Goal: Task Accomplishment & Management: Use online tool/utility

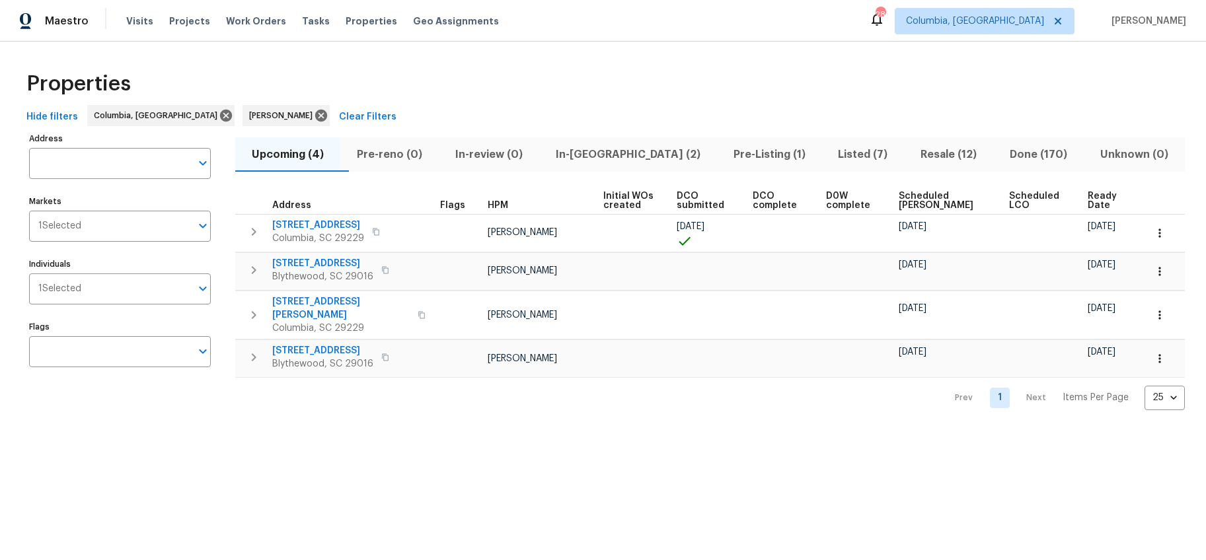
click at [628, 157] on span "In-reno (2)" at bounding box center [628, 154] width 162 height 19
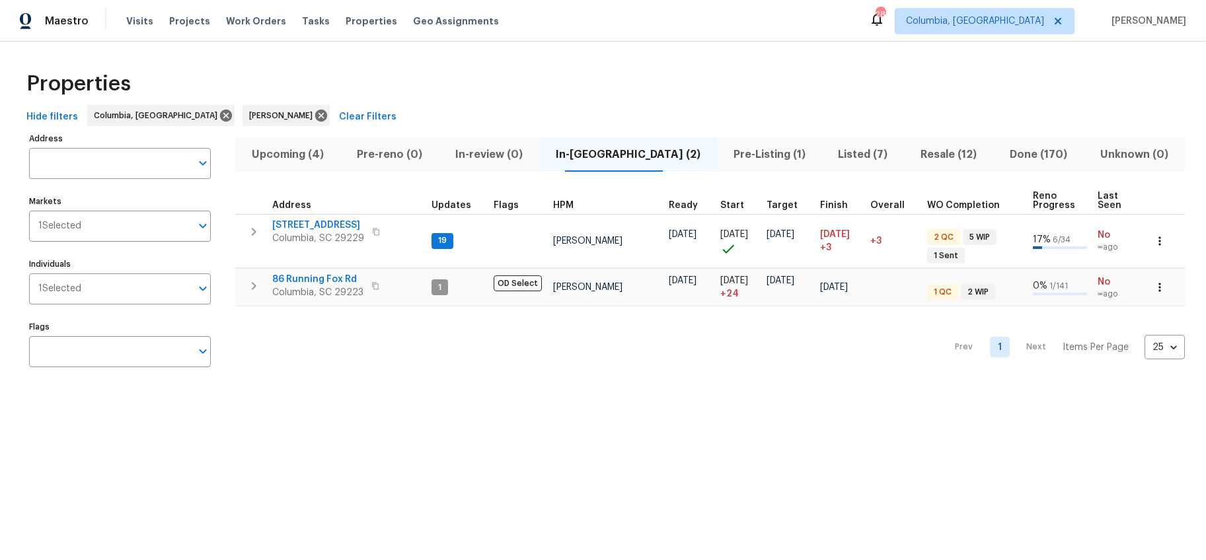
click at [316, 168] on button "Upcoming (4)" at bounding box center [287, 154] width 105 height 34
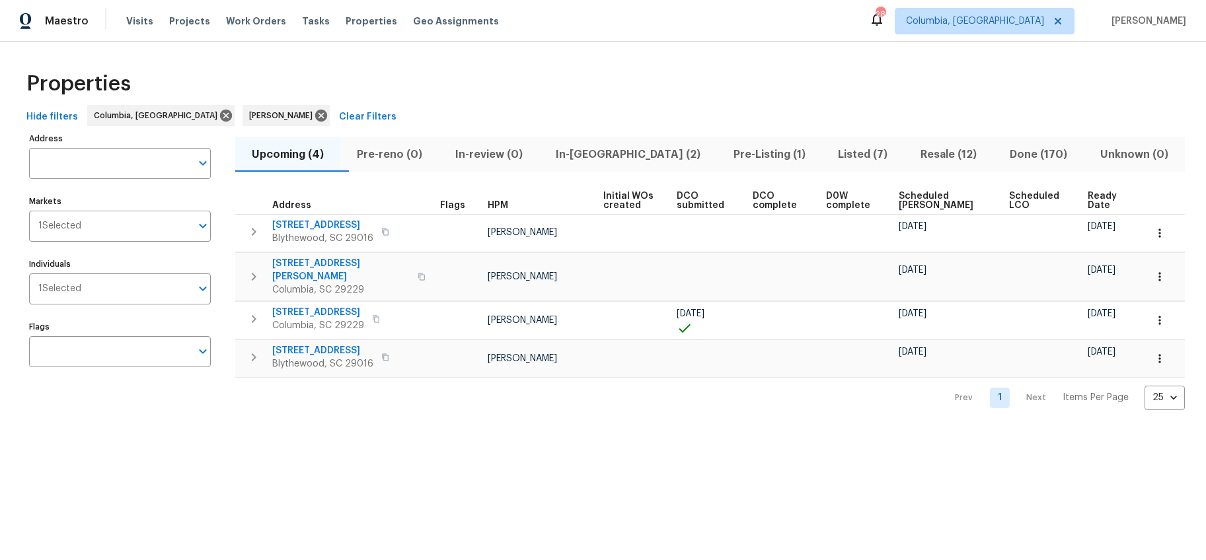
click at [640, 159] on span "In-reno (2)" at bounding box center [628, 154] width 162 height 19
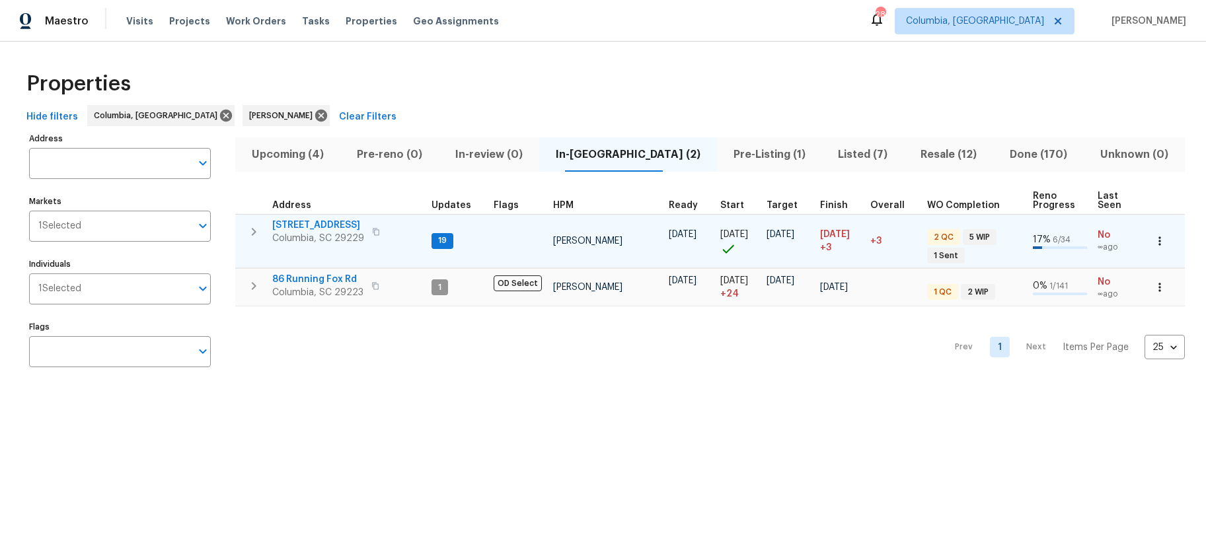
click at [310, 224] on span "136 Bliss Ln" at bounding box center [318, 225] width 92 height 13
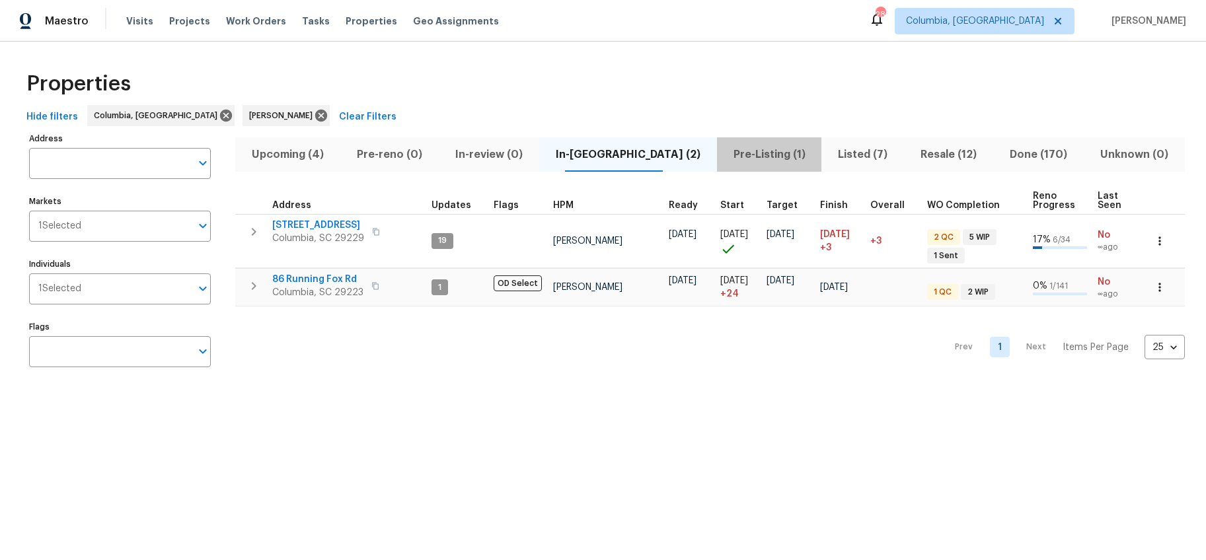
click at [725, 157] on span "Pre-Listing (1)" at bounding box center [769, 154] width 89 height 19
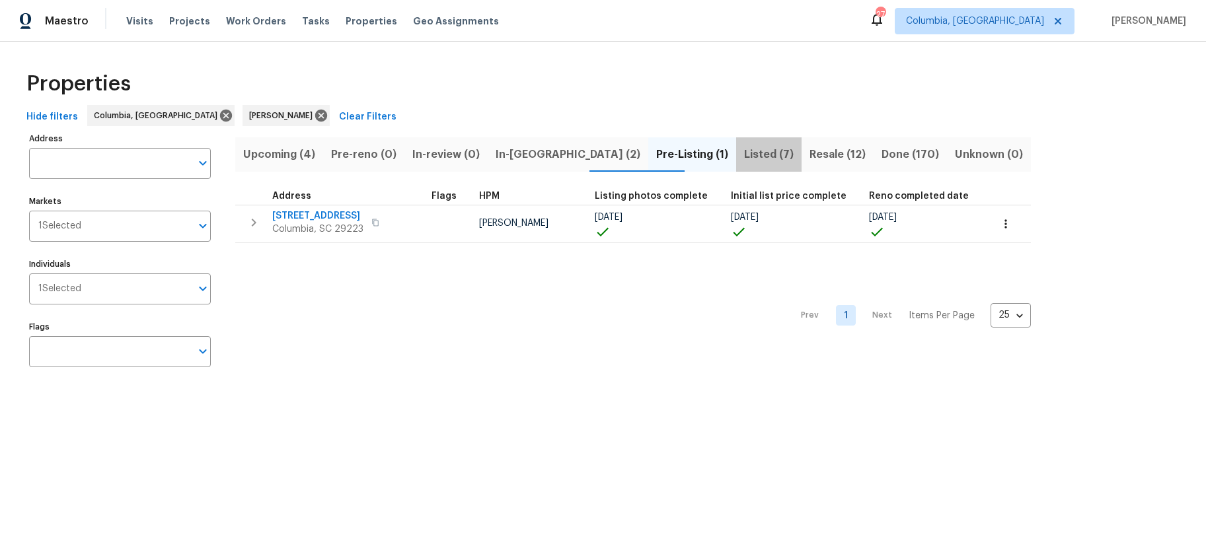
click at [744, 158] on span "Listed (7)" at bounding box center [769, 154] width 50 height 19
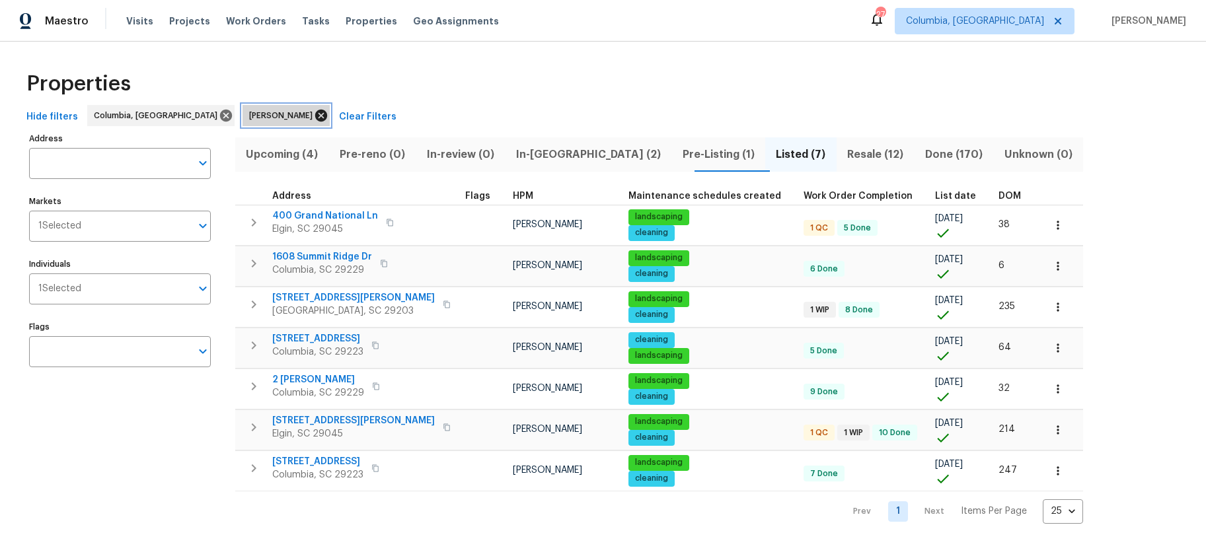
click at [315, 114] on icon at bounding box center [321, 116] width 12 height 12
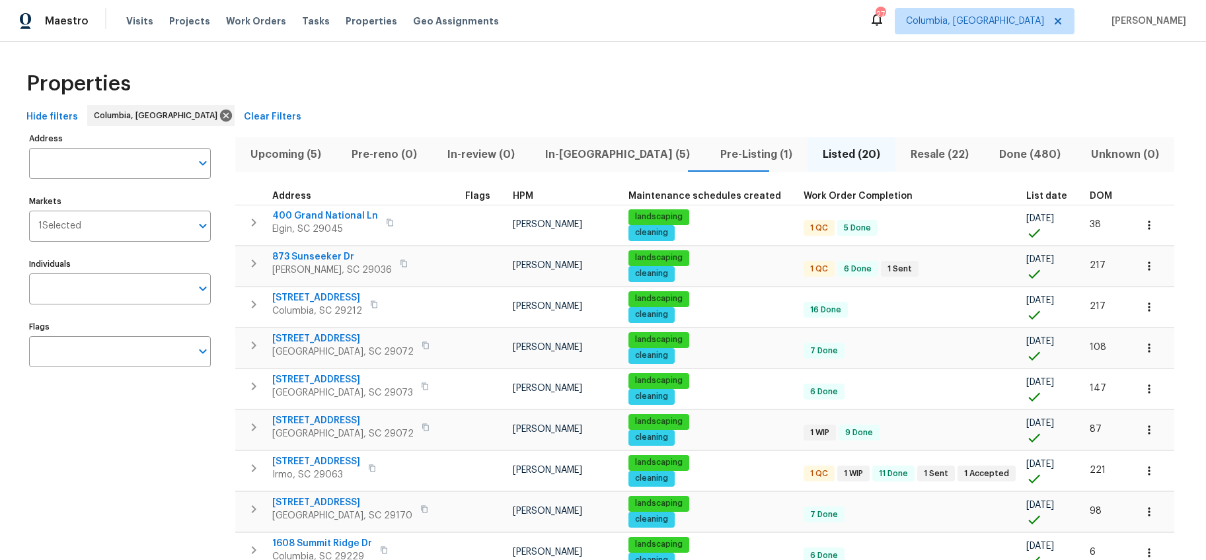
click at [593, 156] on span "In-reno (5)" at bounding box center [617, 154] width 159 height 19
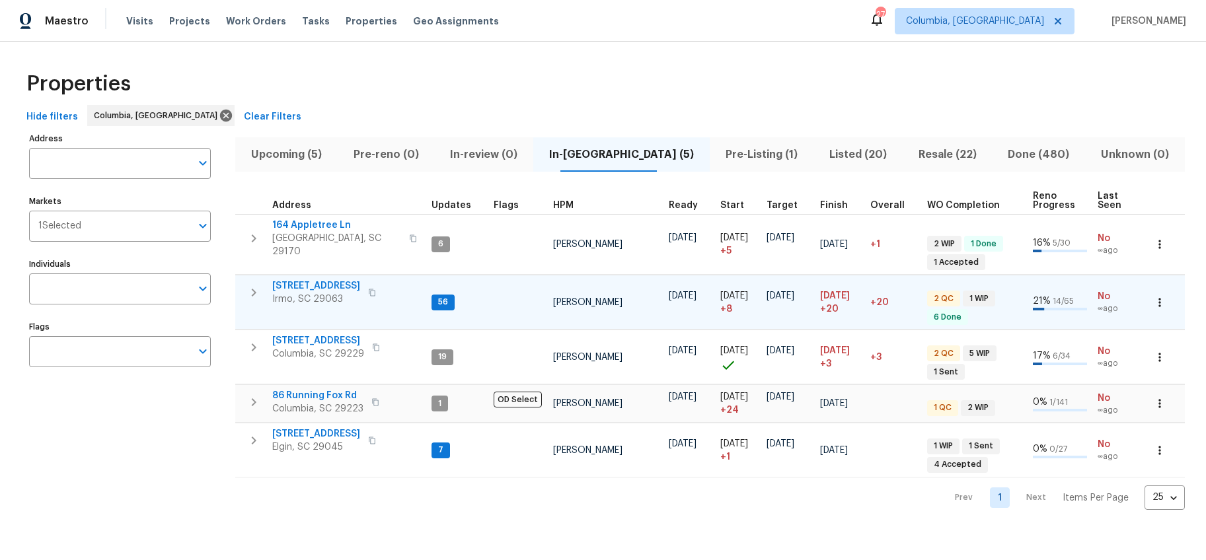
click at [303, 279] on span "105 Kenton Ct" at bounding box center [316, 285] width 88 height 13
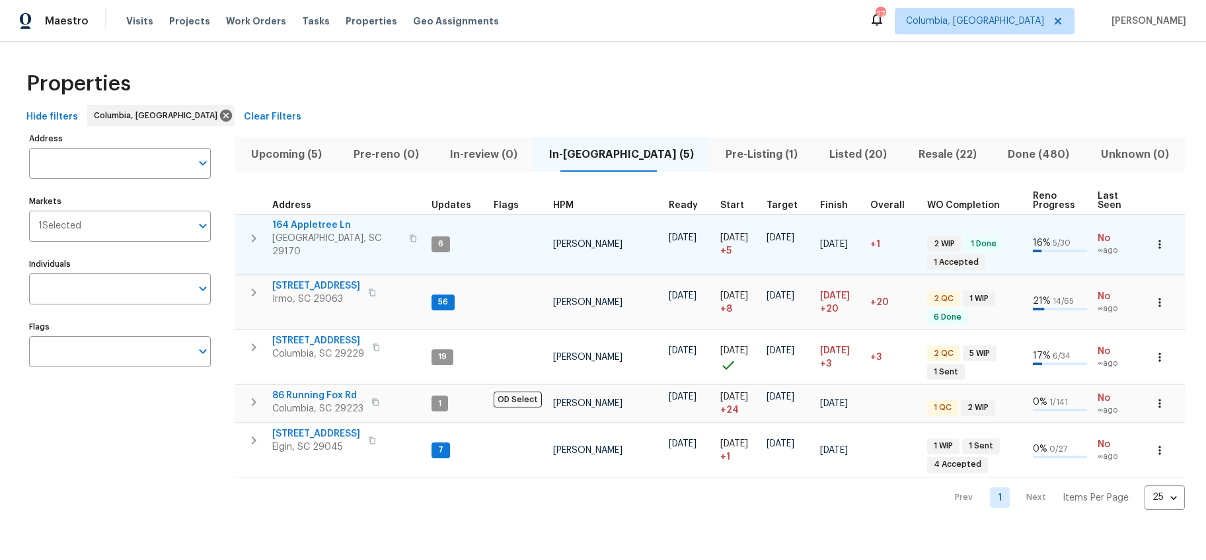
click at [322, 223] on span "164 Appletree Ln" at bounding box center [336, 225] width 129 height 13
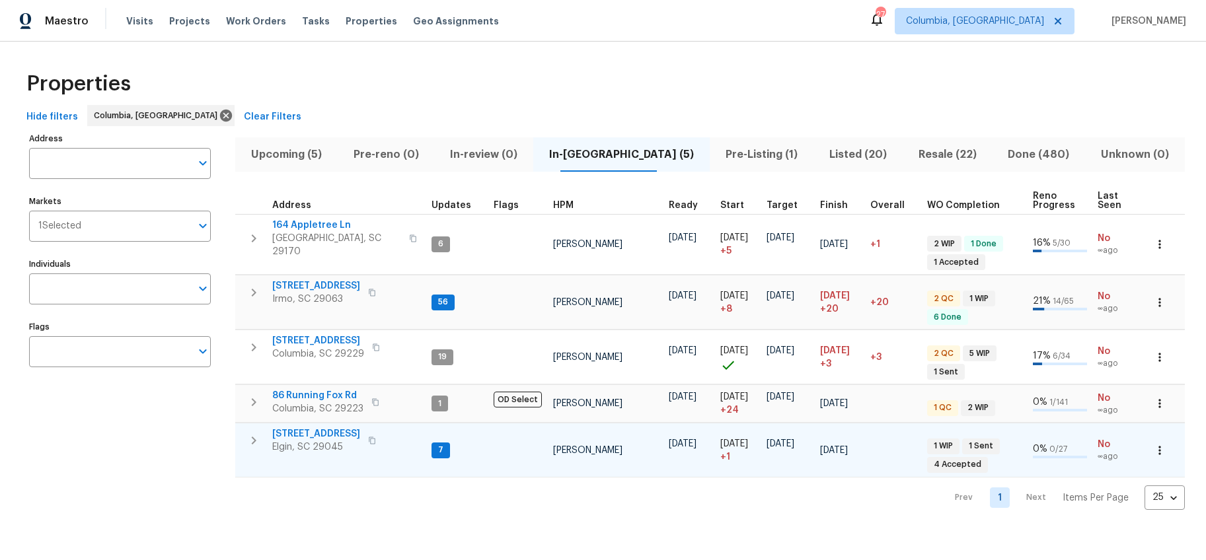
click at [297, 427] on span "1009 Cherry Ln" at bounding box center [316, 433] width 88 height 13
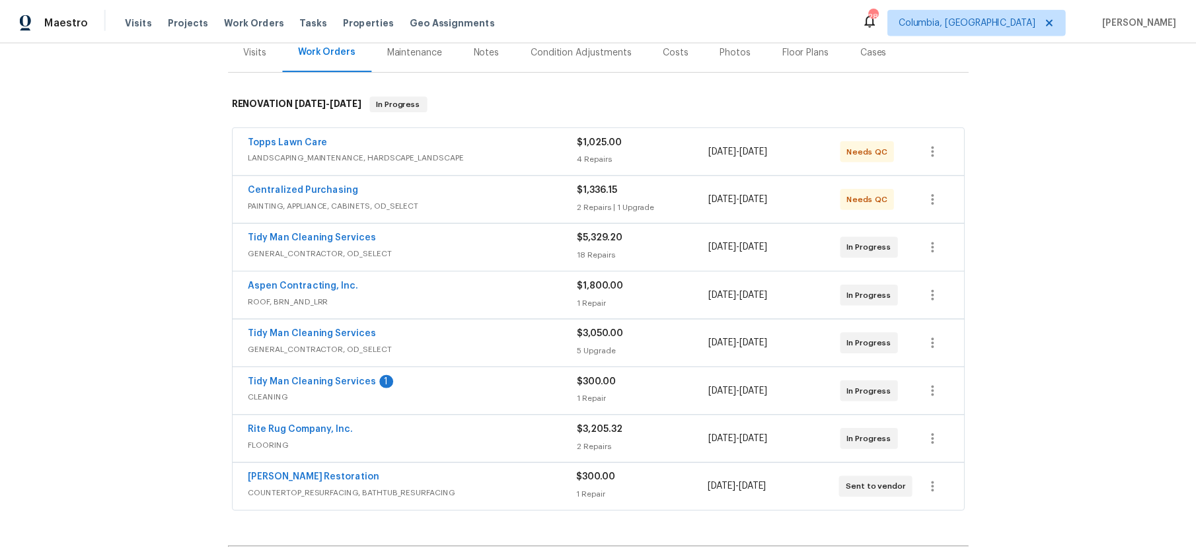
scroll to position [165, 0]
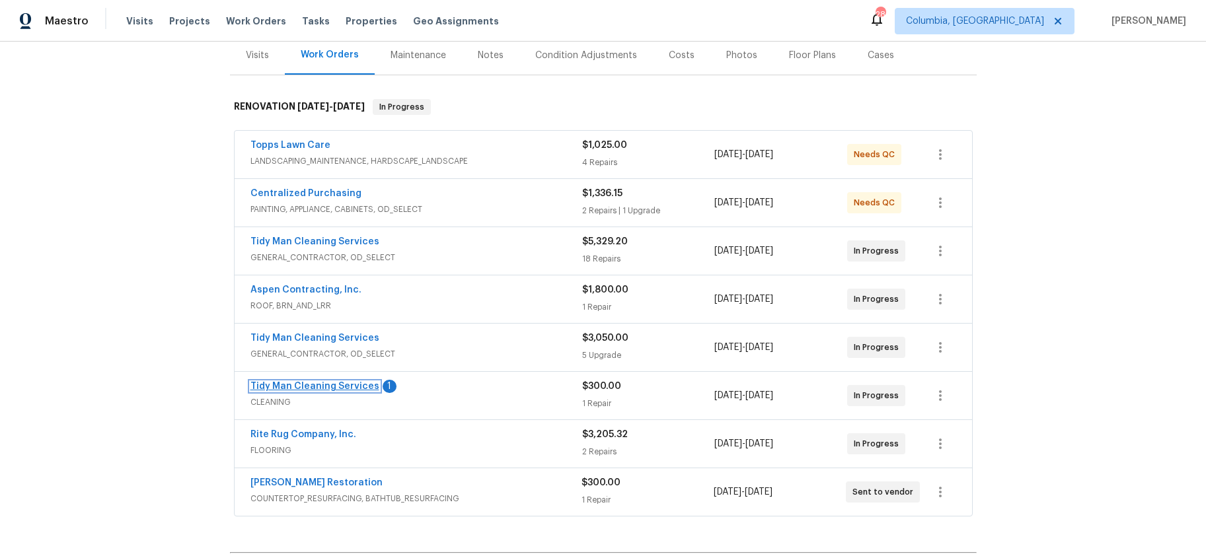
click at [342, 389] on link "Tidy Man Cleaning Services" at bounding box center [314, 386] width 129 height 9
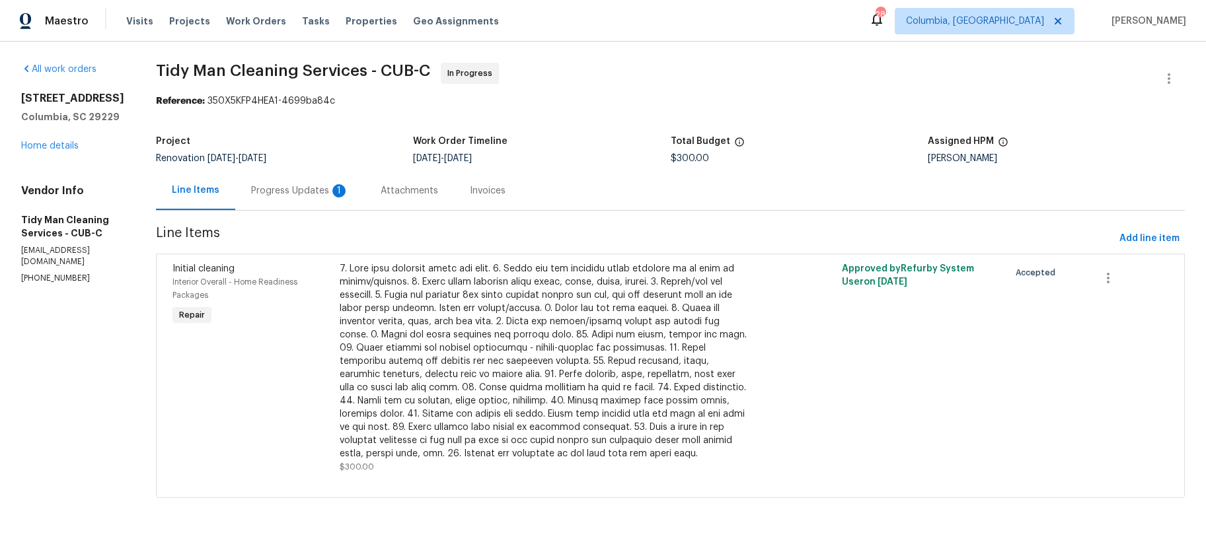
click at [290, 198] on div "Progress Updates 1" at bounding box center [300, 190] width 130 height 39
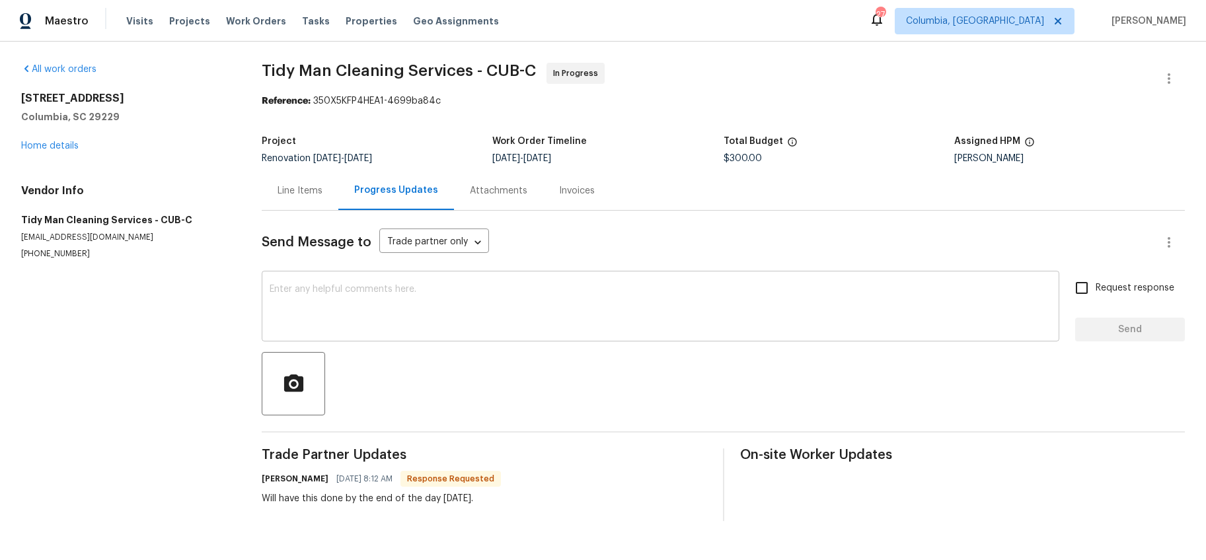
click at [530, 290] on textarea at bounding box center [661, 308] width 782 height 46
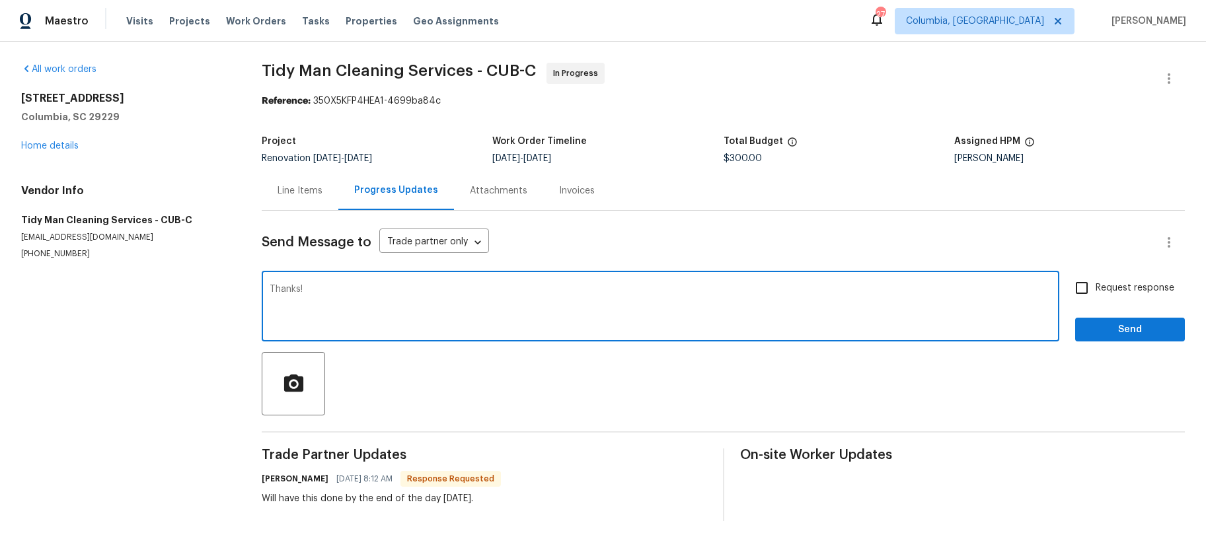
type textarea "Thanks!"
click at [1128, 287] on span "Request response" at bounding box center [1134, 288] width 79 height 14
click at [1095, 287] on input "Request response" at bounding box center [1082, 288] width 28 height 28
checkbox input "true"
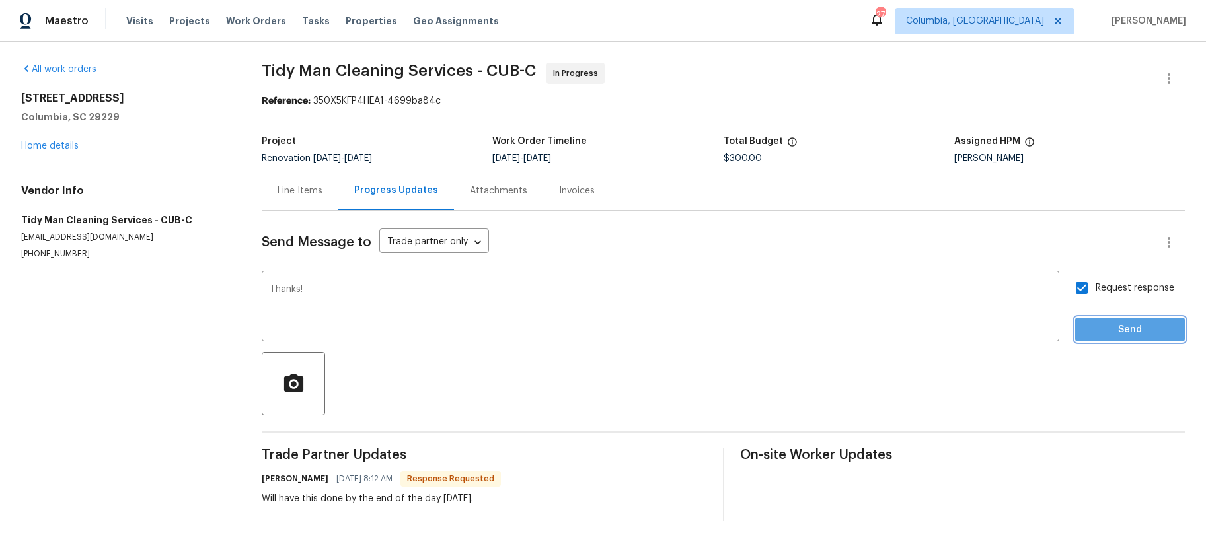
click at [1113, 328] on span "Send" at bounding box center [1130, 330] width 89 height 17
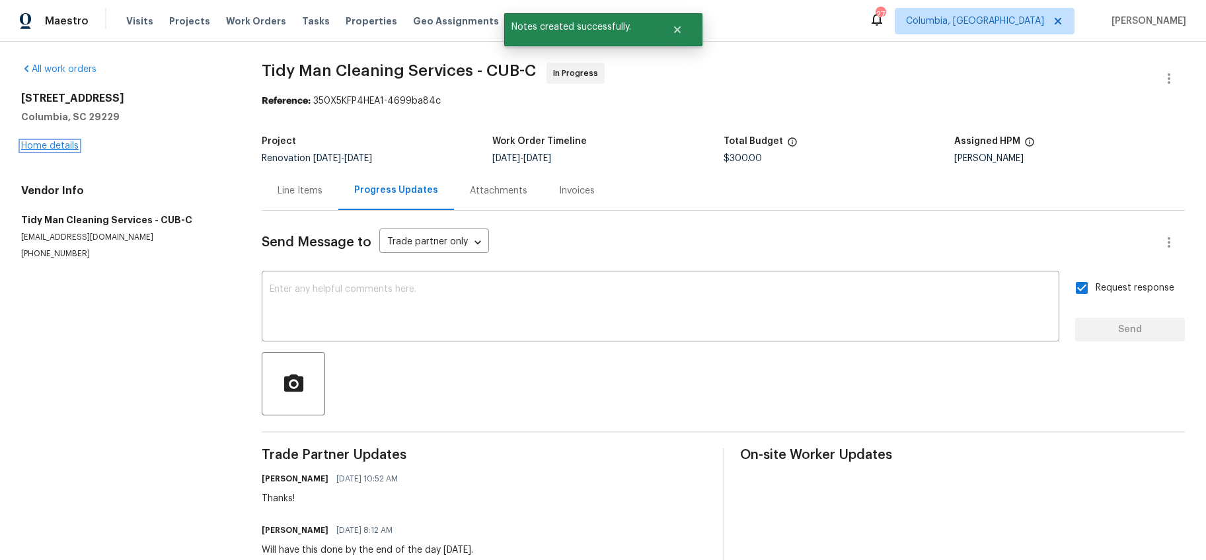
click at [31, 143] on link "Home details" at bounding box center [49, 145] width 57 height 9
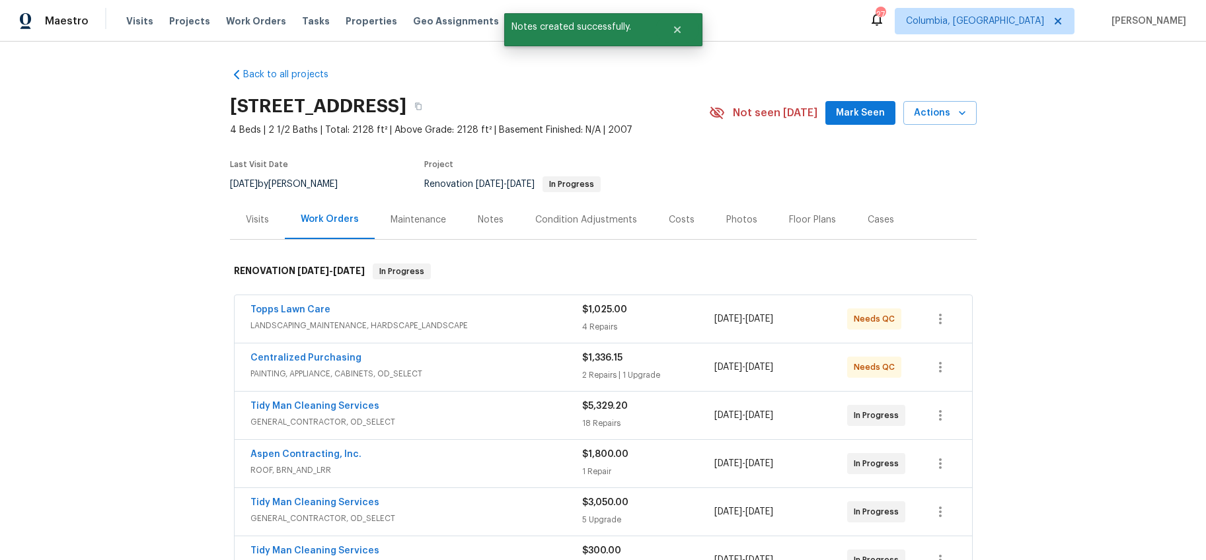
click at [489, 227] on div "Notes" at bounding box center [490, 219] width 57 height 39
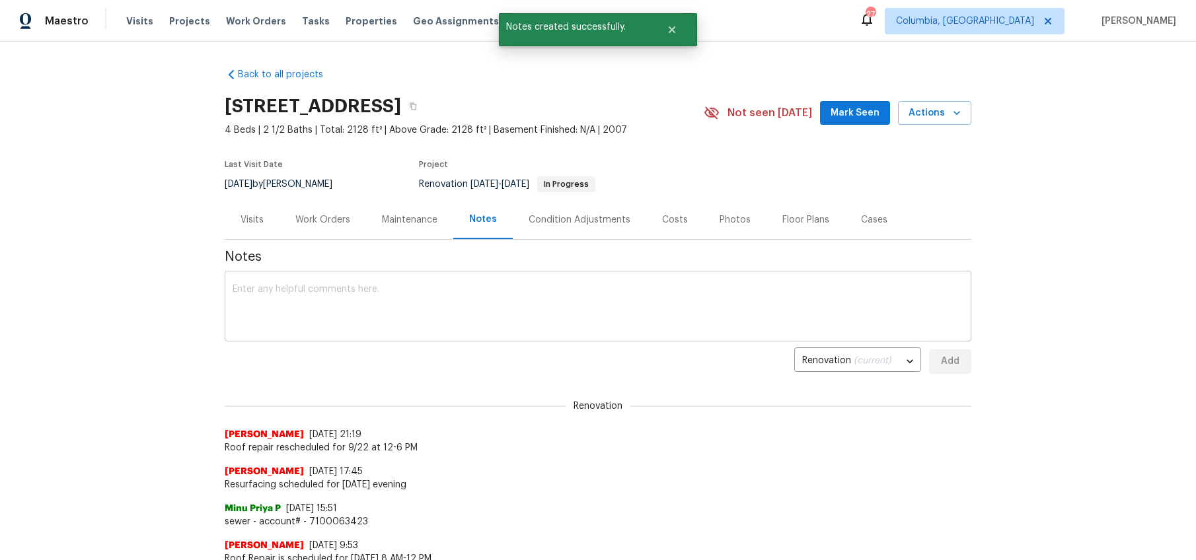
click at [332, 297] on textarea at bounding box center [598, 308] width 731 height 46
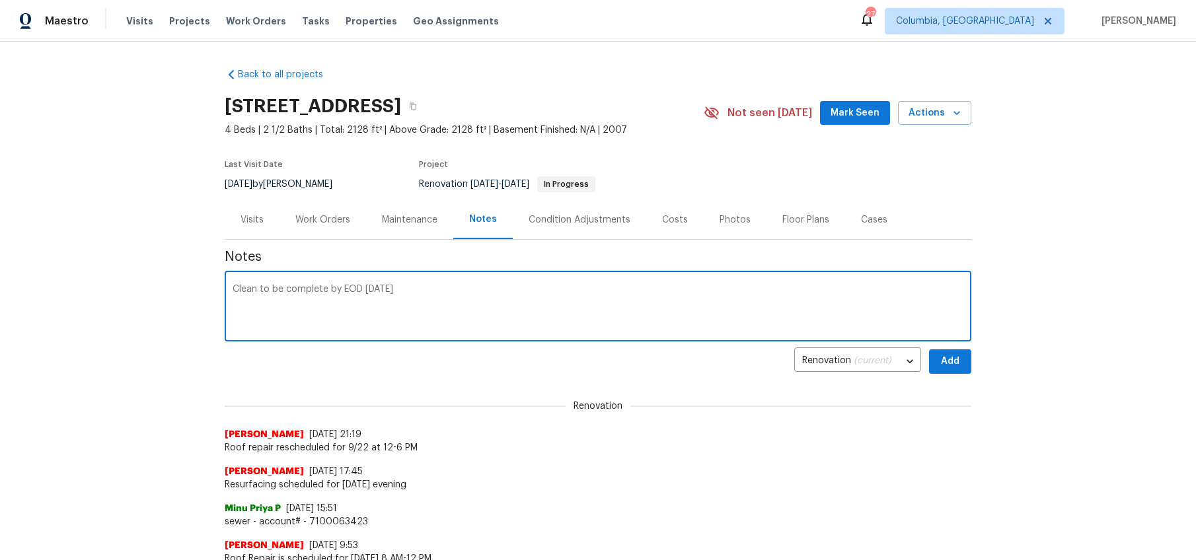
type textarea "Clean to be complete by EOD Monday"
click at [941, 357] on span "Add" at bounding box center [950, 361] width 21 height 17
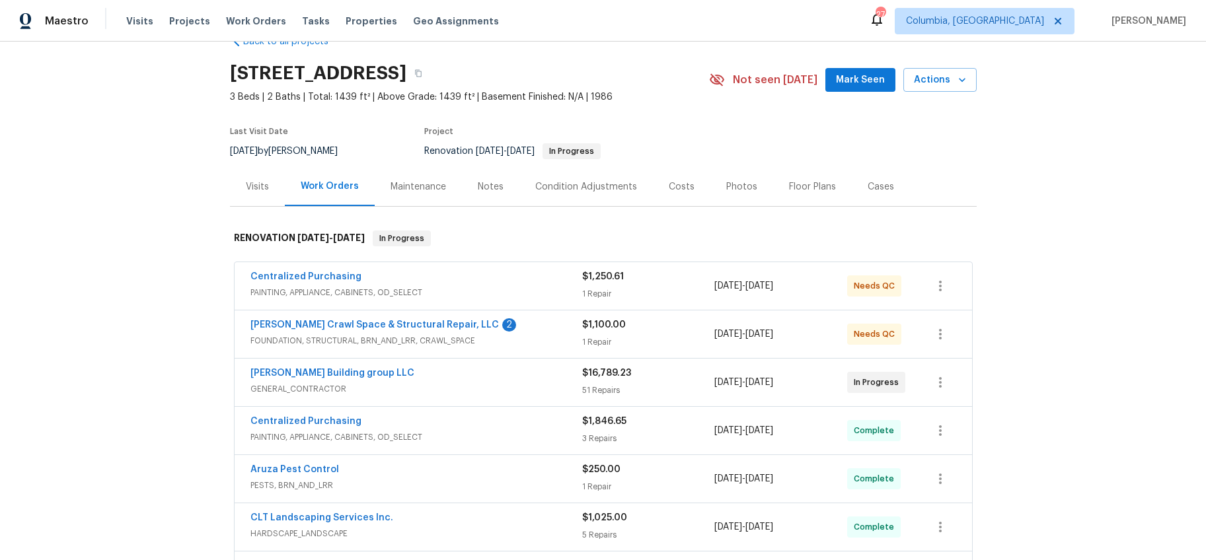
scroll to position [111, 0]
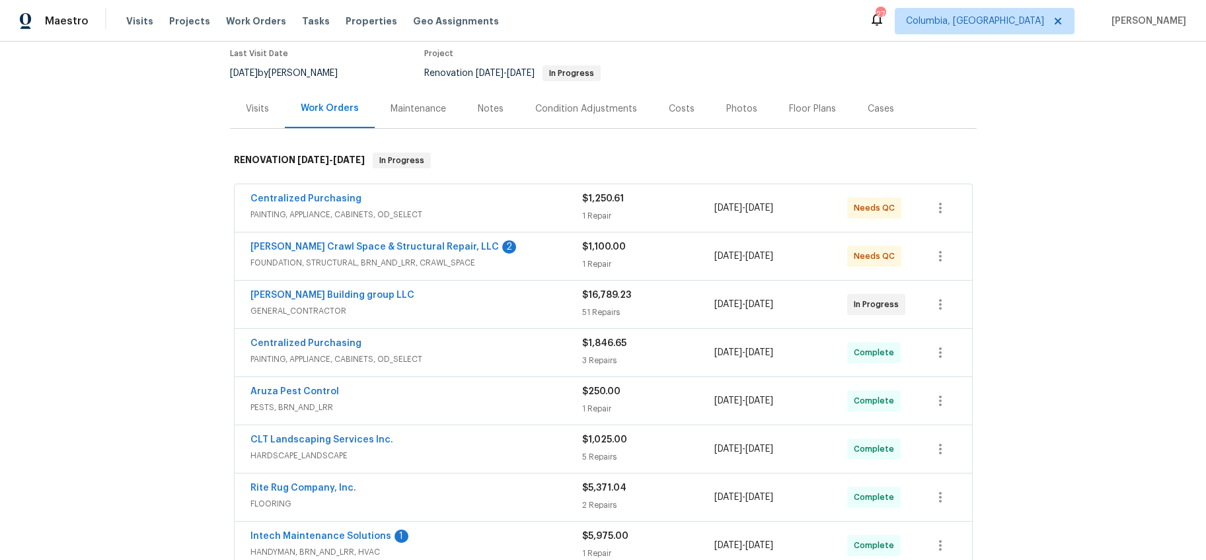
click at [480, 104] on div "Notes" at bounding box center [491, 108] width 26 height 13
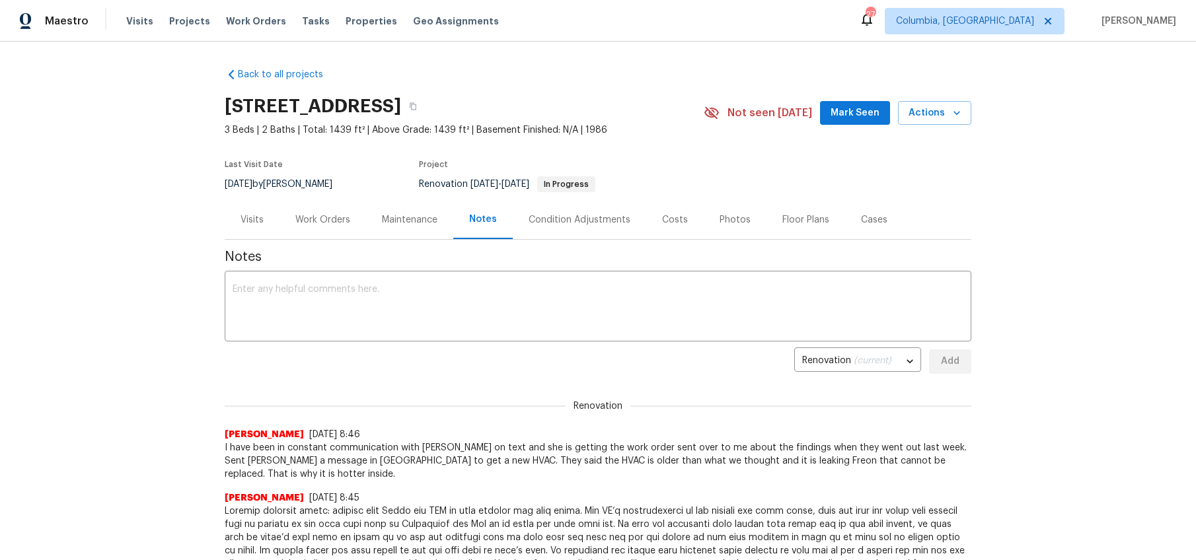
click at [302, 224] on div "Work Orders" at bounding box center [322, 219] width 55 height 13
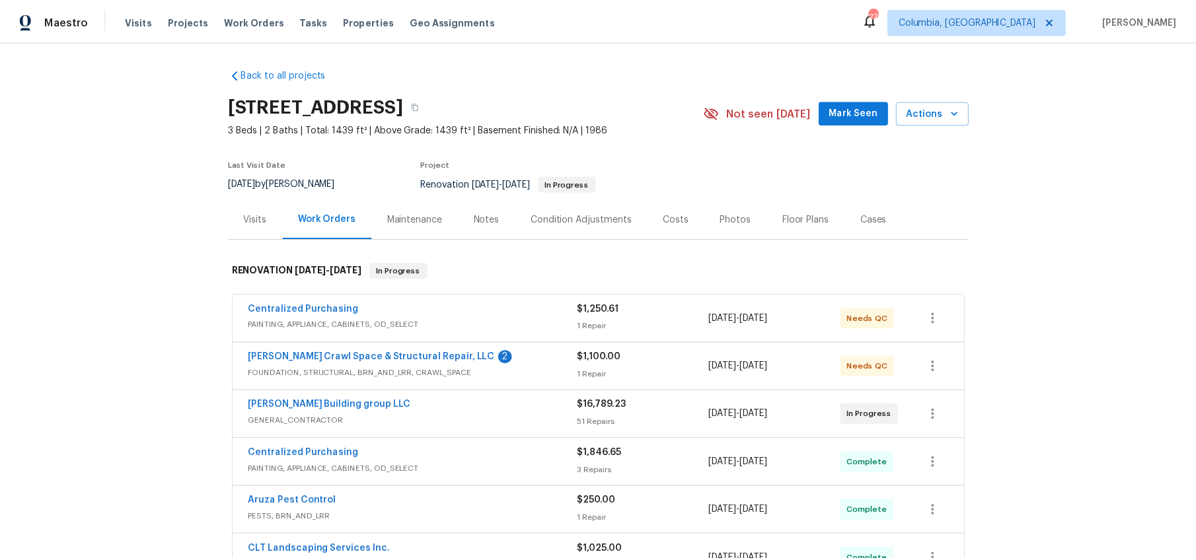
scroll to position [1, 0]
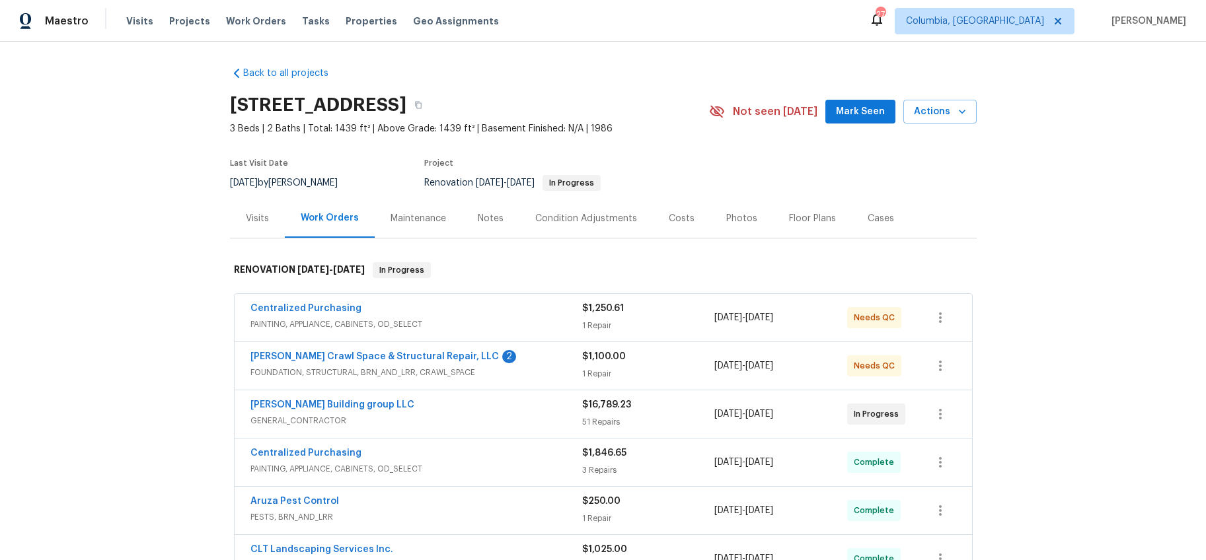
click at [478, 223] on div "Notes" at bounding box center [491, 218] width 26 height 13
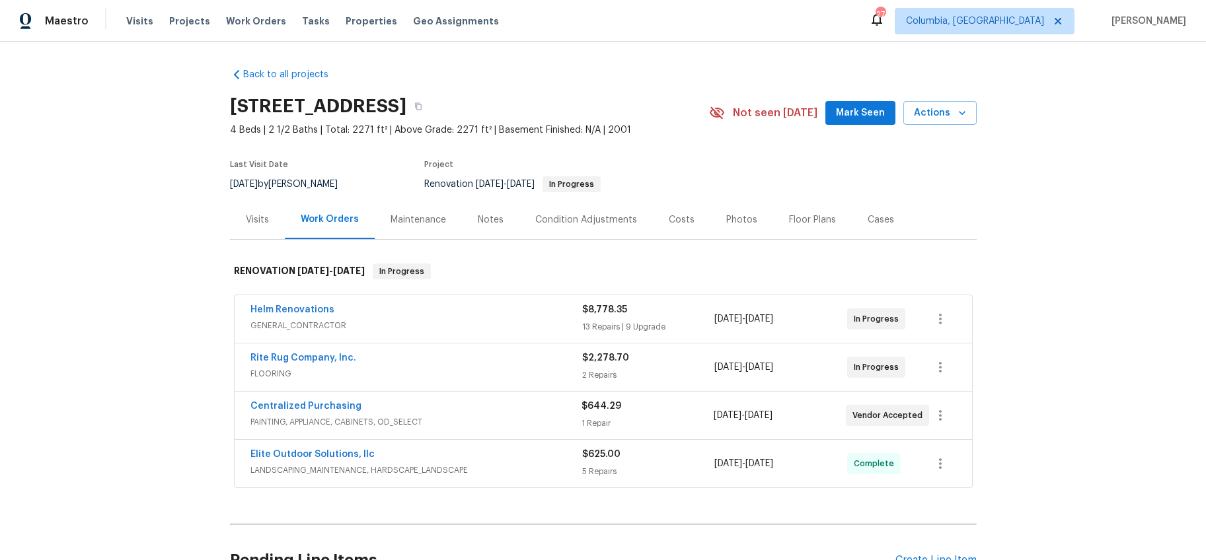
click at [488, 223] on div "Notes" at bounding box center [491, 219] width 26 height 13
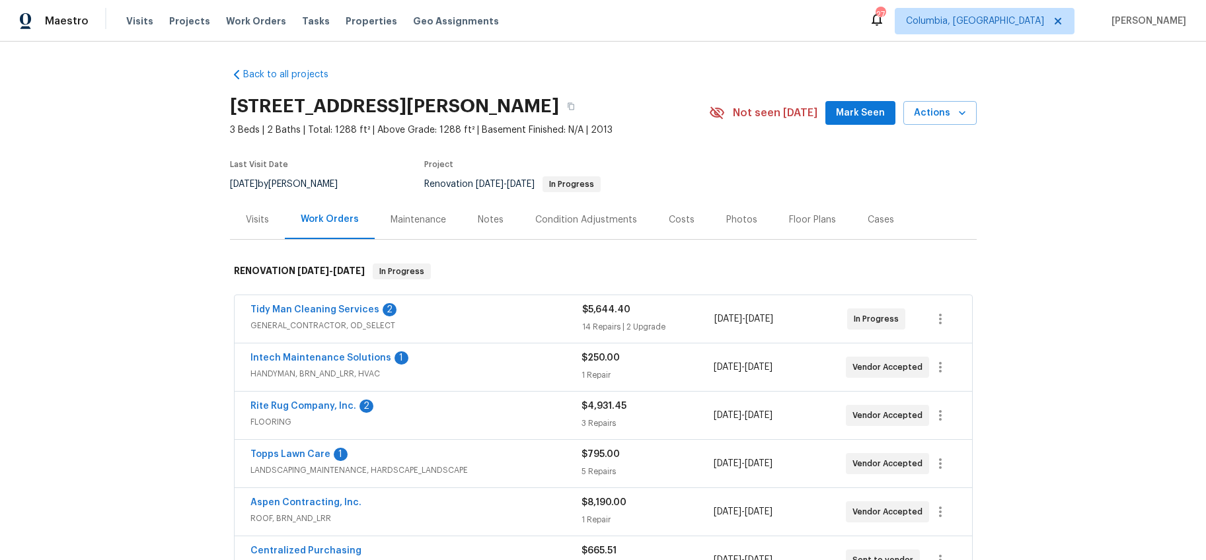
click at [487, 221] on div "Notes" at bounding box center [491, 219] width 26 height 13
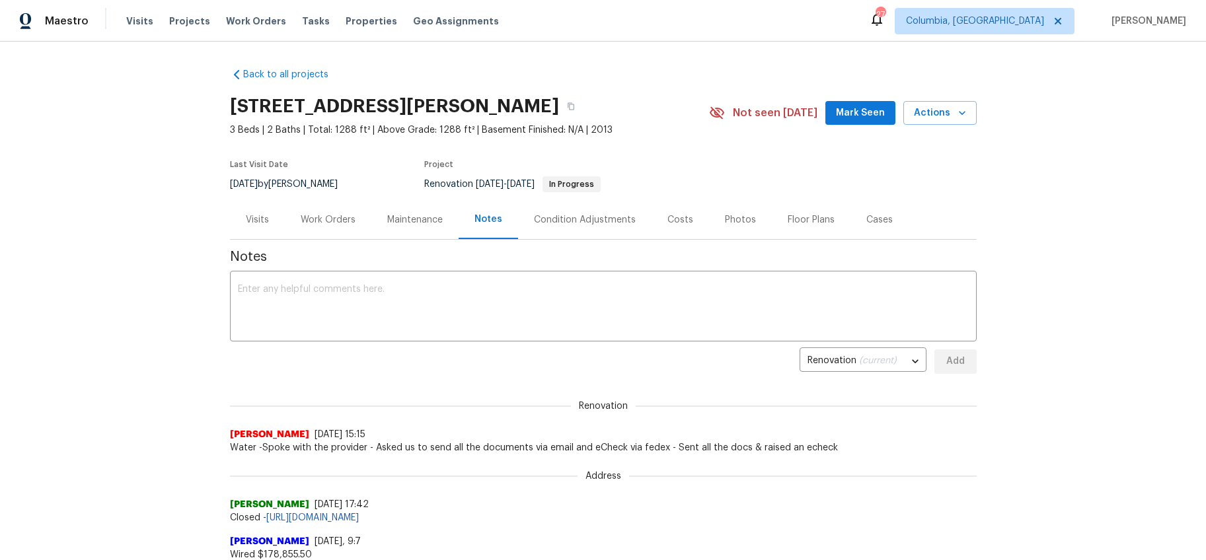
click at [336, 219] on div "Work Orders" at bounding box center [328, 219] width 55 height 13
